Goal: Task Accomplishment & Management: Complete application form

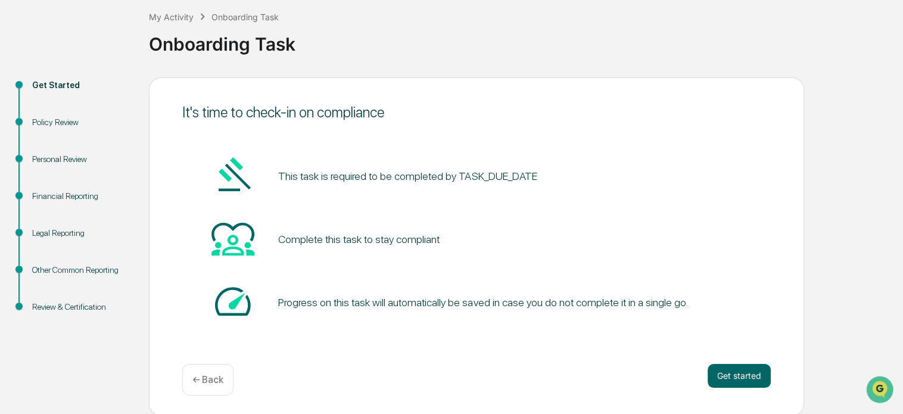
scroll to position [66, 0]
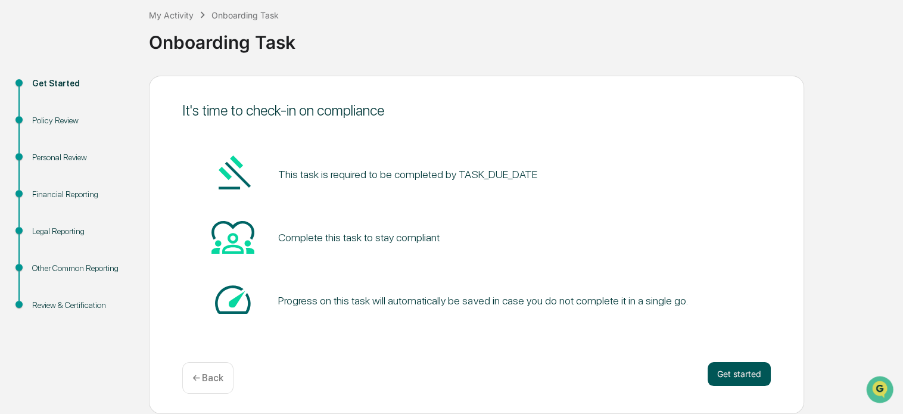
click at [752, 371] on button "Get started" at bounding box center [739, 374] width 63 height 24
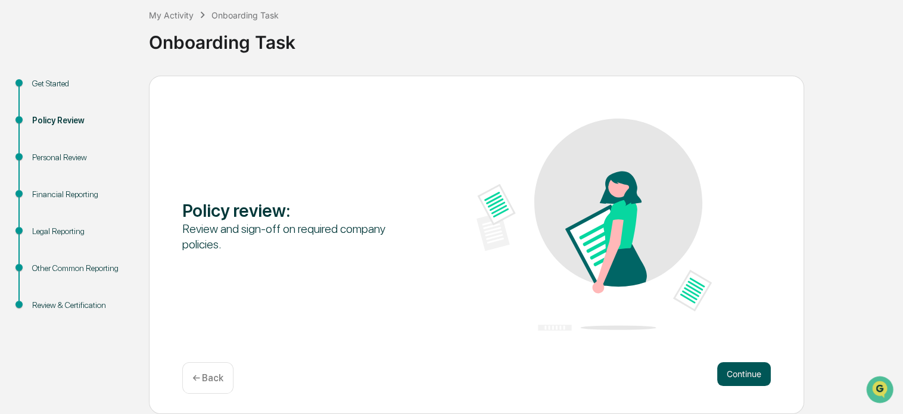
click at [744, 378] on button "Continue" at bounding box center [744, 374] width 54 height 24
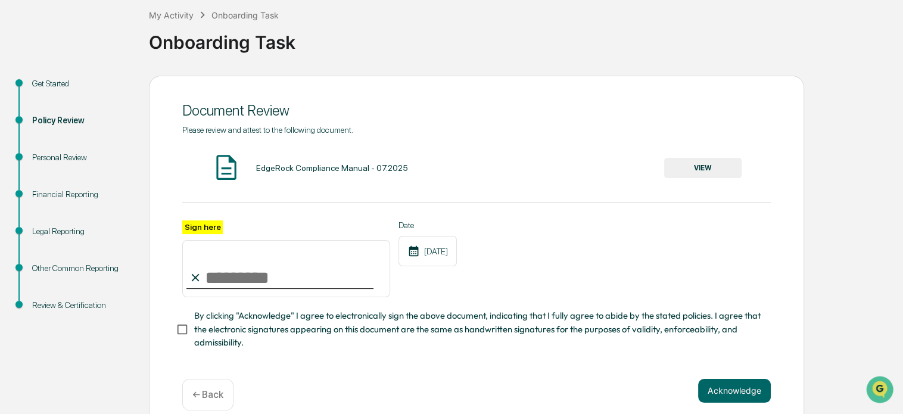
click at [291, 270] on input "Sign here" at bounding box center [286, 268] width 208 height 57
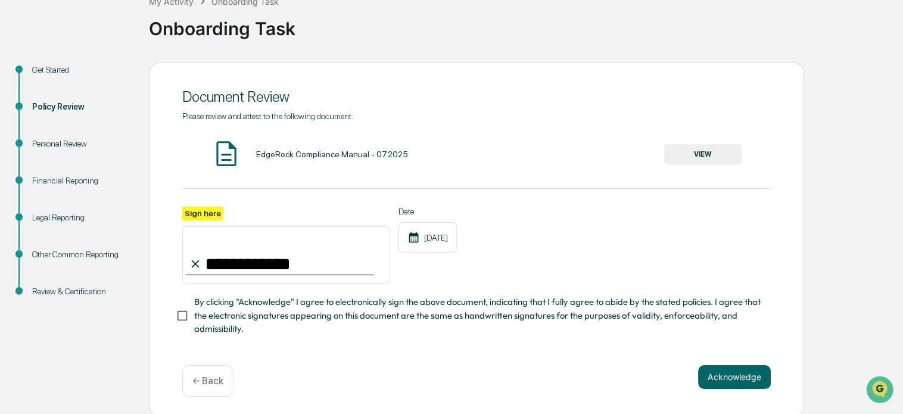
scroll to position [86, 0]
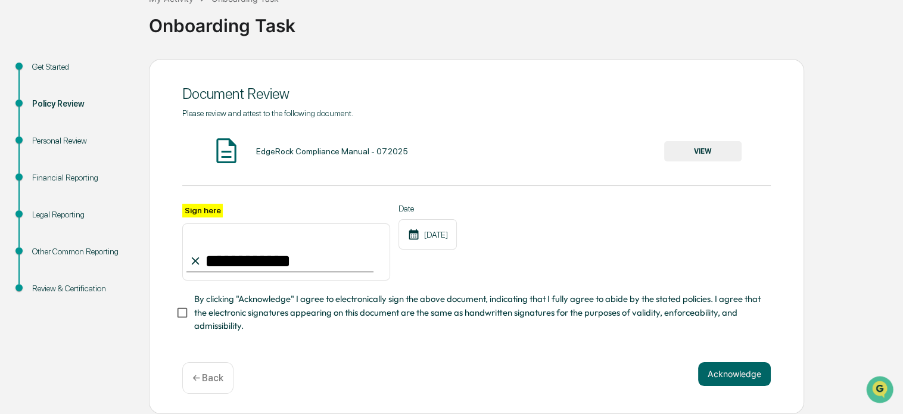
type input "**********"
click at [245, 298] on span "By clicking "Acknowledge" I agree to electronically sign the above document, in…" at bounding box center [477, 313] width 567 height 40
click at [730, 372] on button "Acknowledge" at bounding box center [734, 374] width 73 height 24
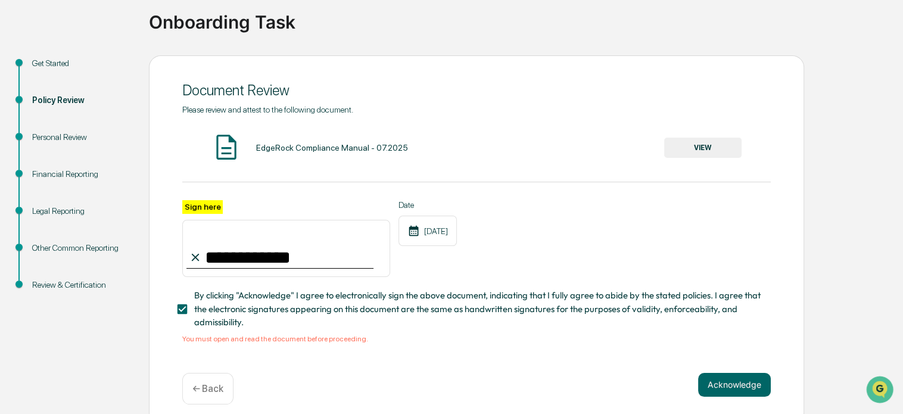
click at [692, 144] on button "VIEW" at bounding box center [702, 148] width 77 height 20
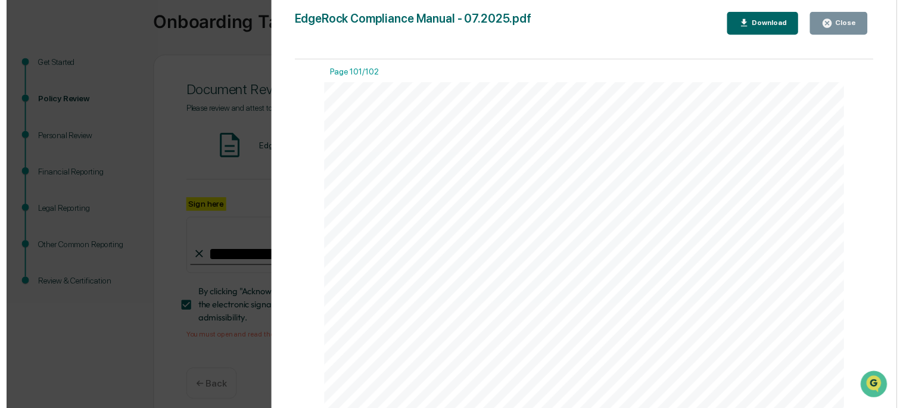
scroll to position [73264, 0]
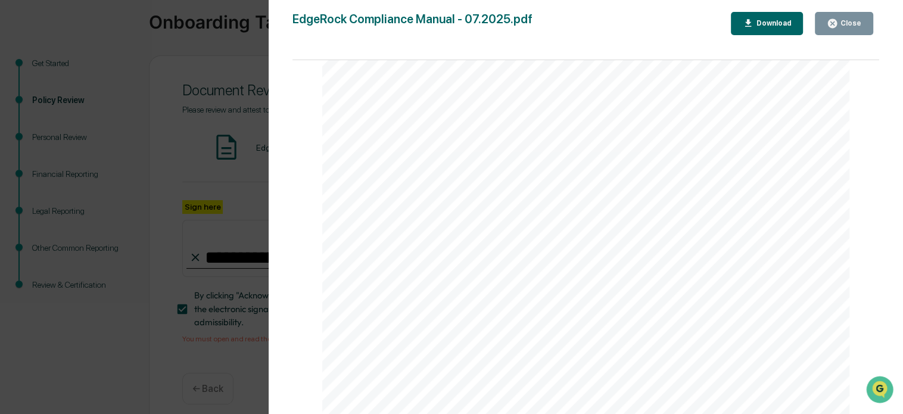
click at [842, 35] on button "Close" at bounding box center [844, 23] width 58 height 23
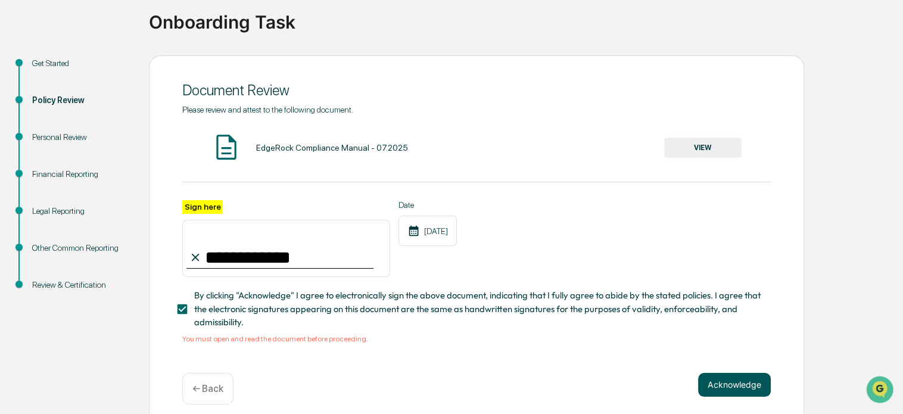
click at [755, 391] on button "Acknowledge" at bounding box center [734, 385] width 73 height 24
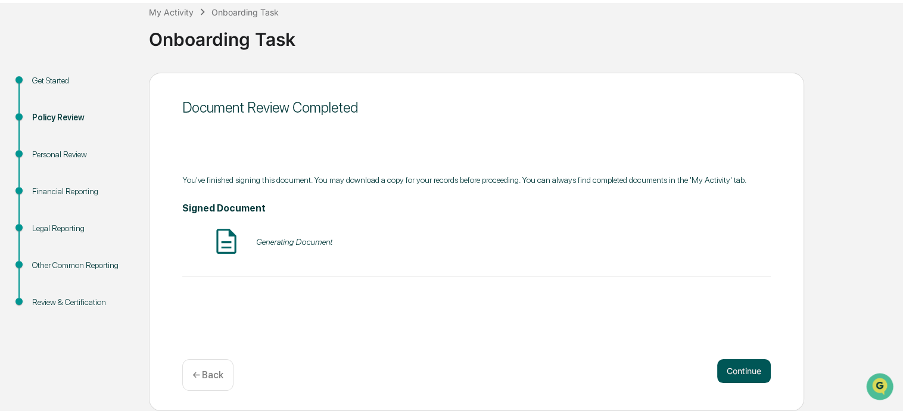
scroll to position [66, 0]
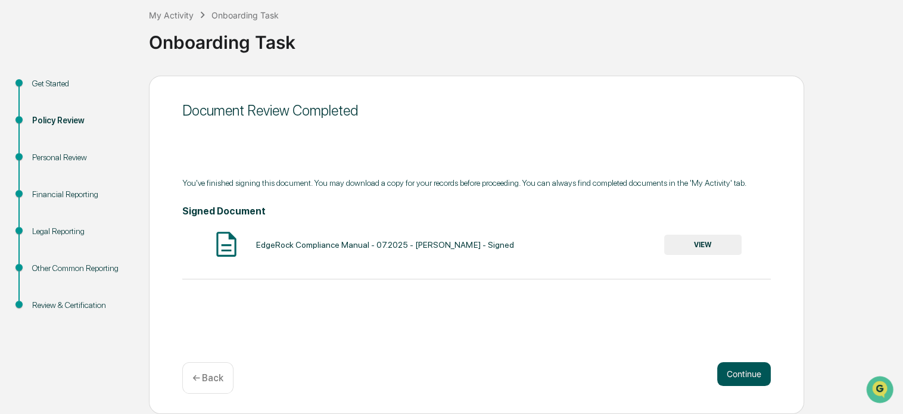
click at [739, 369] on button "Continue" at bounding box center [744, 374] width 54 height 24
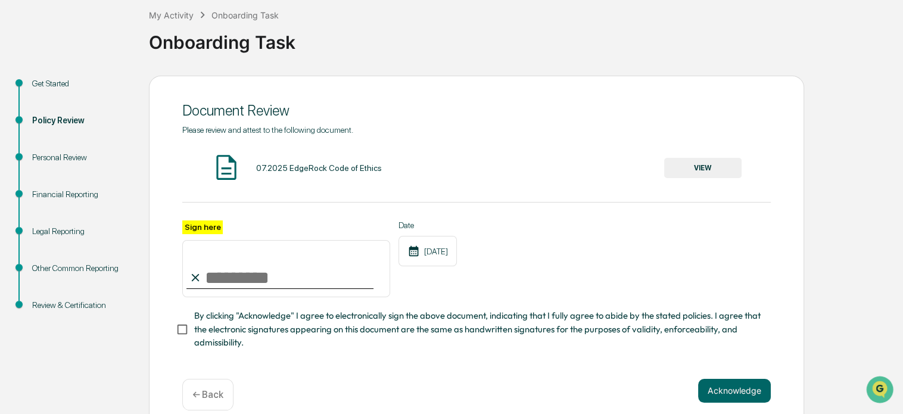
click at [316, 268] on input "Sign here" at bounding box center [286, 268] width 208 height 57
click at [700, 167] on button "VIEW" at bounding box center [702, 168] width 77 height 20
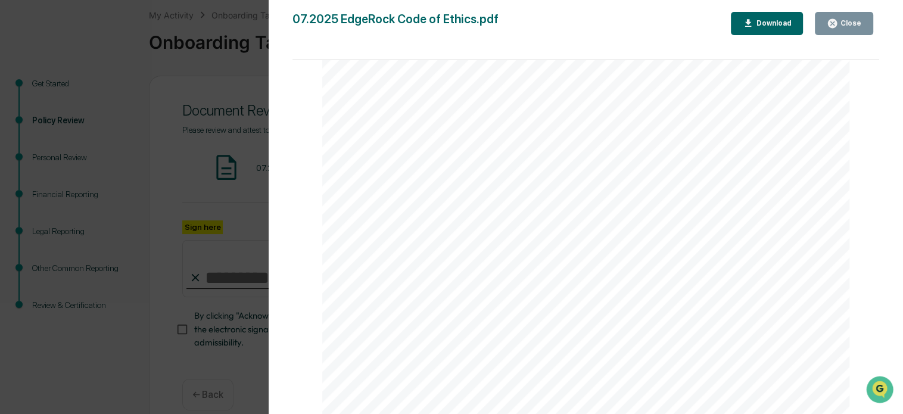
scroll to position [8295, 0]
click at [848, 17] on button "Close" at bounding box center [844, 23] width 58 height 23
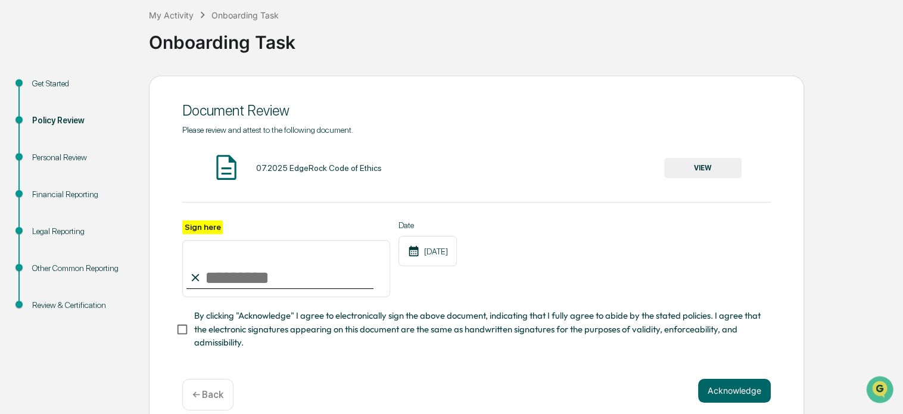
click at [279, 276] on input "Sign here" at bounding box center [286, 268] width 208 height 57
type input "**********"
click at [195, 335] on span "By clicking "Acknowledge" I agree to electronically sign the above document, in…" at bounding box center [477, 329] width 567 height 40
click at [735, 388] on button "Acknowledge" at bounding box center [734, 391] width 73 height 24
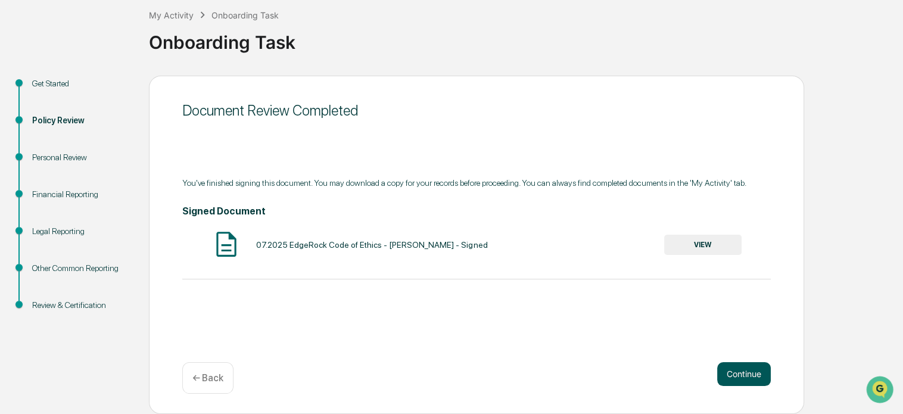
click at [743, 380] on button "Continue" at bounding box center [744, 374] width 54 height 24
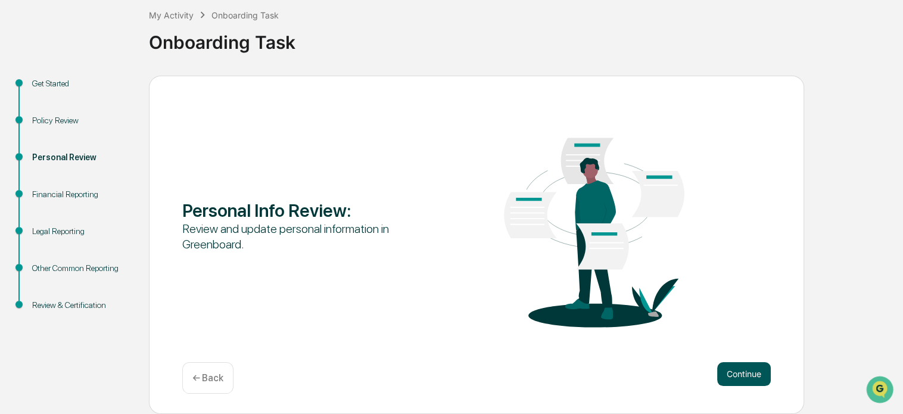
click at [755, 369] on button "Continue" at bounding box center [744, 374] width 54 height 24
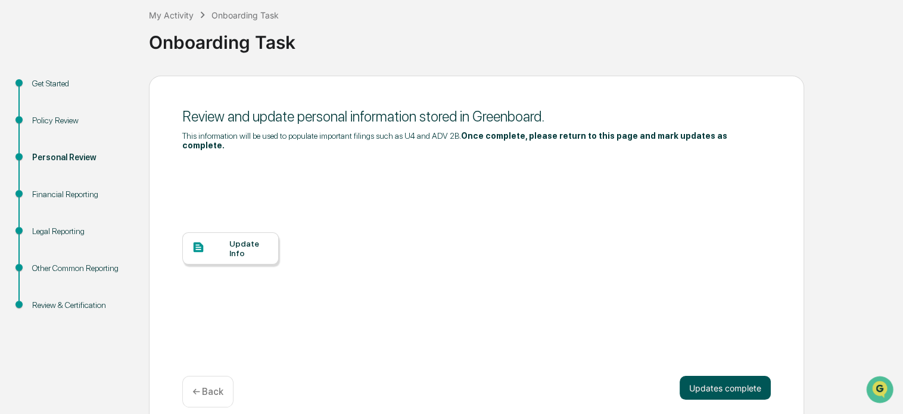
click at [736, 378] on button "Updates complete" at bounding box center [725, 388] width 91 height 24
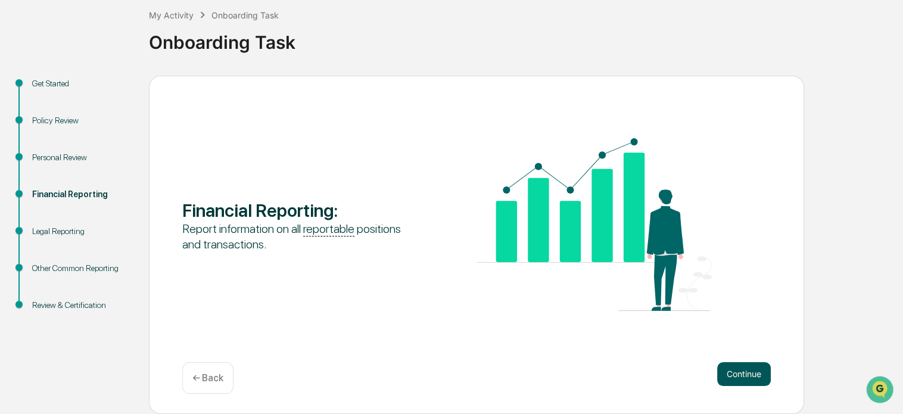
click at [741, 374] on button "Continue" at bounding box center [744, 374] width 54 height 24
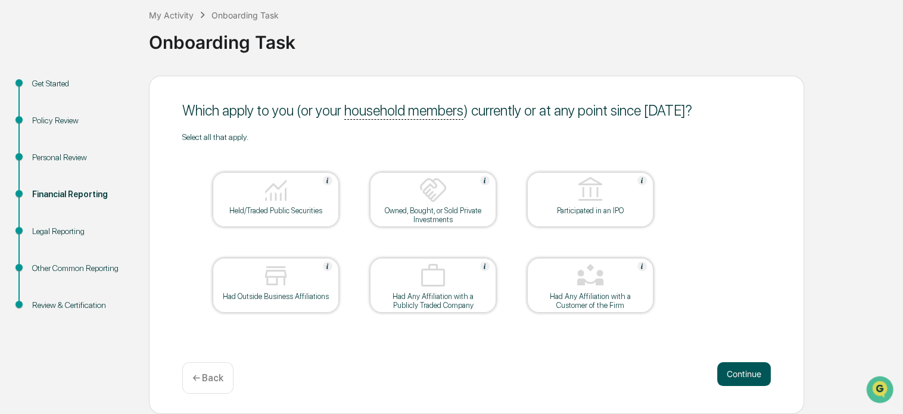
click at [742, 372] on button "Continue" at bounding box center [744, 374] width 54 height 24
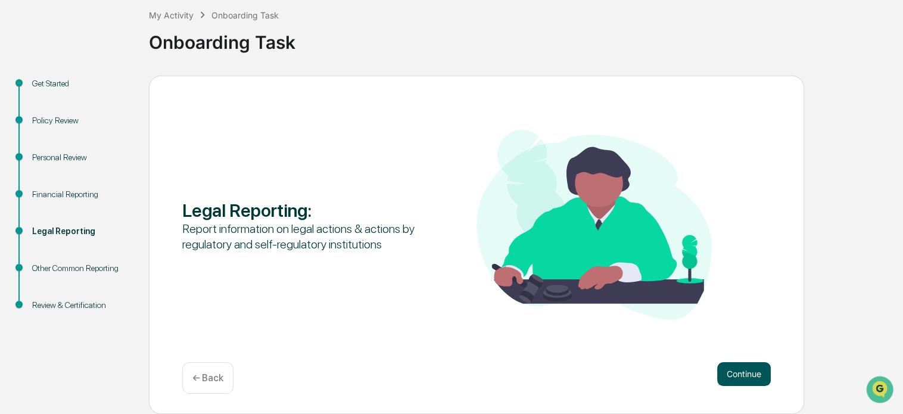
click at [744, 378] on button "Continue" at bounding box center [744, 374] width 54 height 24
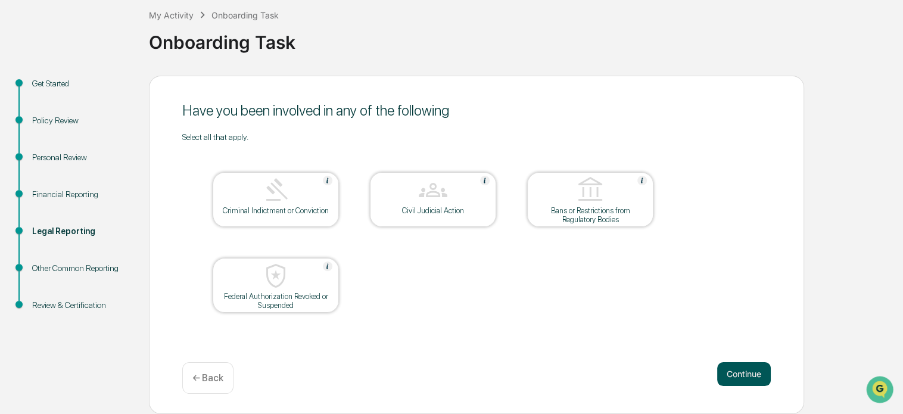
click at [752, 377] on button "Continue" at bounding box center [744, 374] width 54 height 24
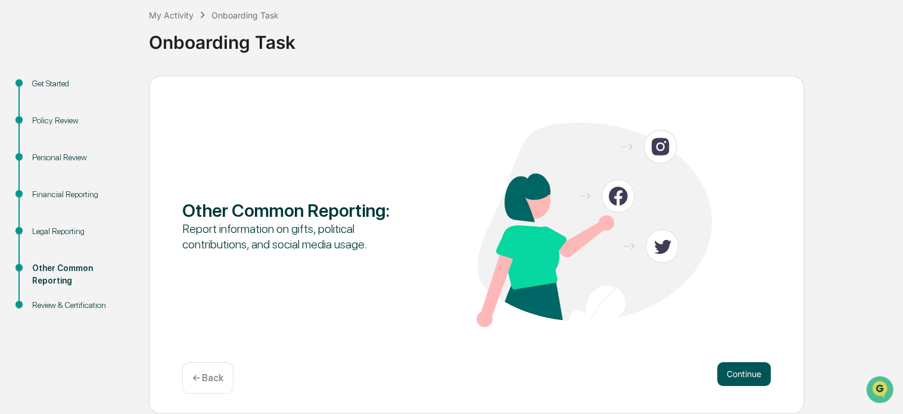
click at [752, 378] on button "Continue" at bounding box center [744, 374] width 54 height 24
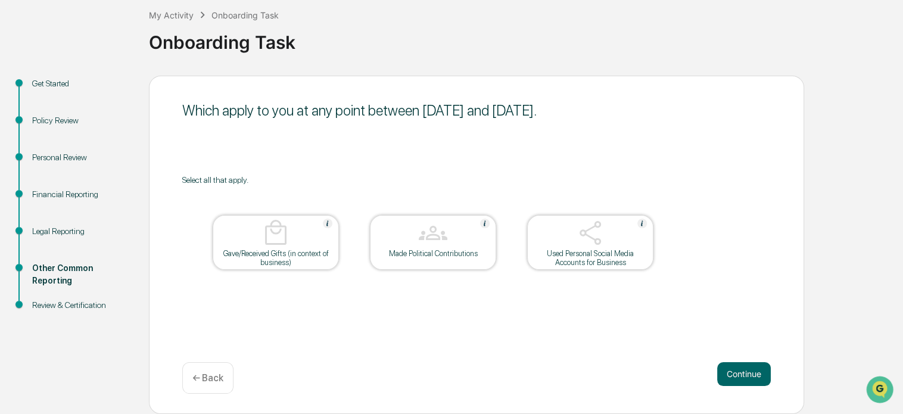
click at [752, 378] on button "Continue" at bounding box center [744, 374] width 54 height 24
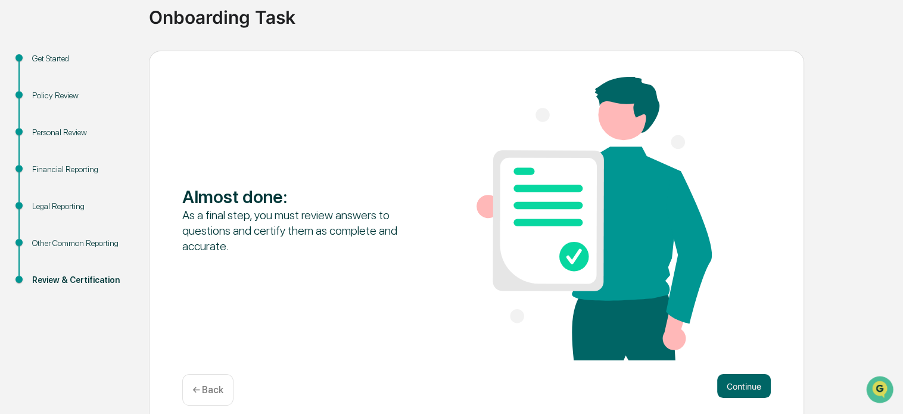
scroll to position [103, 0]
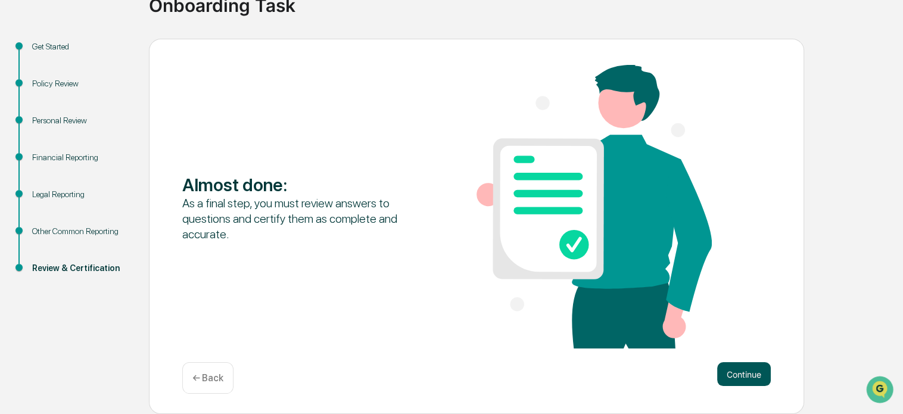
click at [747, 370] on button "Continue" at bounding box center [744, 374] width 54 height 24
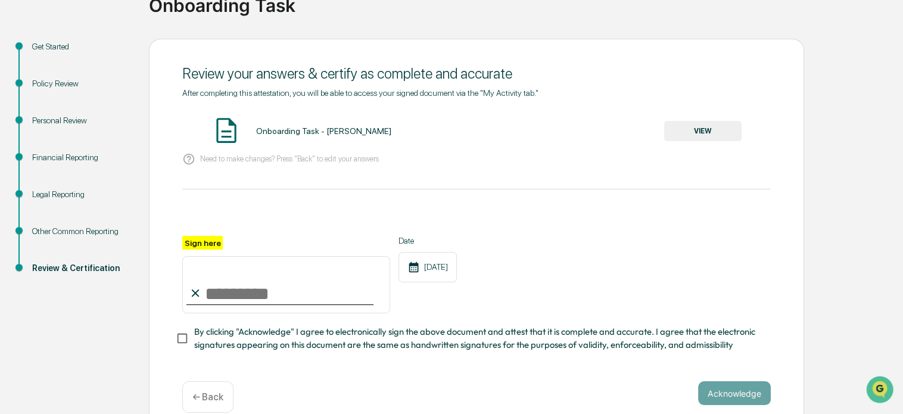
click at [706, 132] on button "VIEW" at bounding box center [702, 131] width 77 height 20
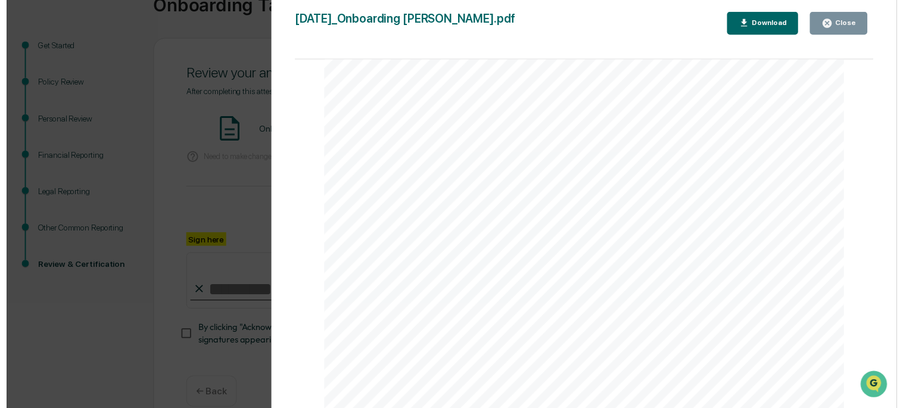
scroll to position [2773, 0]
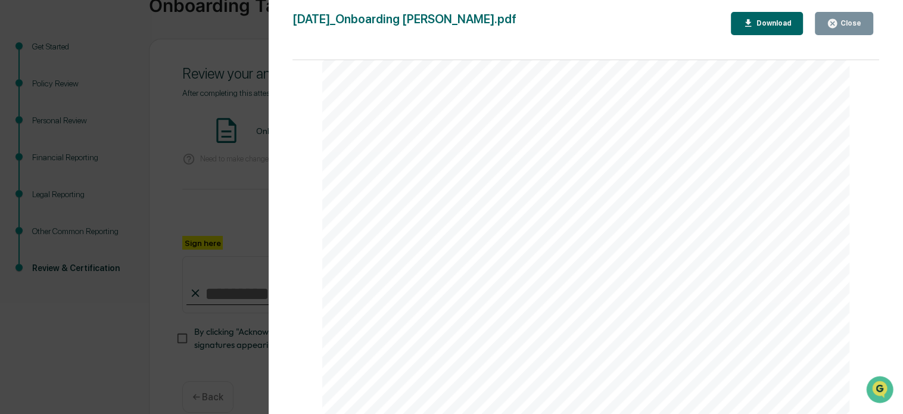
click at [847, 19] on div "Close" at bounding box center [849, 23] width 23 height 8
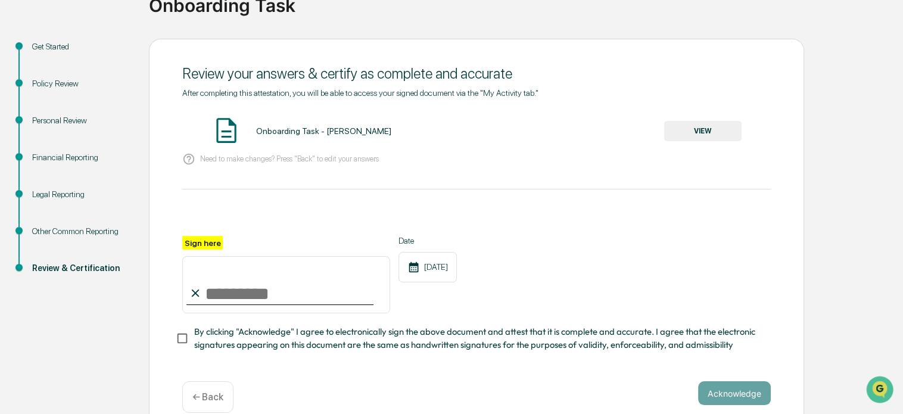
click at [301, 285] on input "Sign here" at bounding box center [286, 284] width 208 height 57
type input "**********"
click at [251, 344] on span "By clicking "Acknowledge" I agree to electronically sign the above document and…" at bounding box center [477, 338] width 567 height 27
click at [720, 397] on button "Acknowledge" at bounding box center [734, 393] width 73 height 24
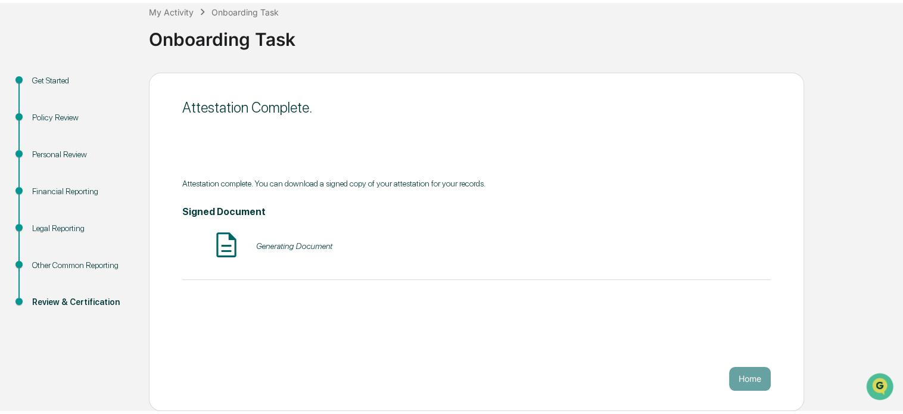
scroll to position [66, 0]
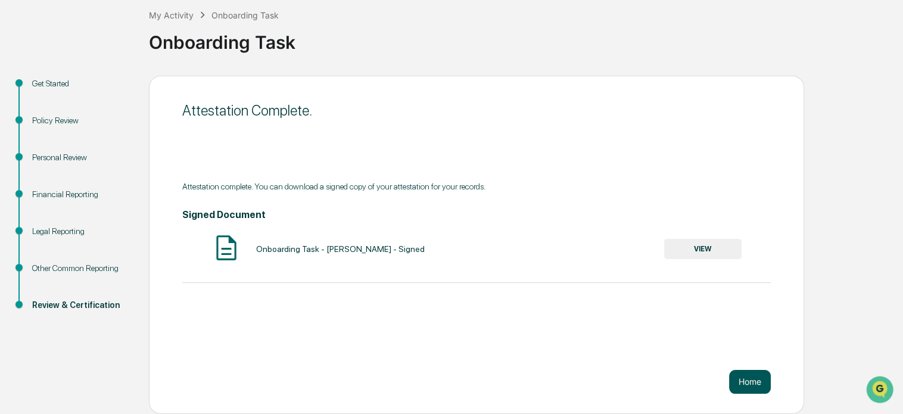
click at [753, 379] on button "Home" at bounding box center [750, 382] width 42 height 24
